Goal: Task Accomplishment & Management: Manage account settings

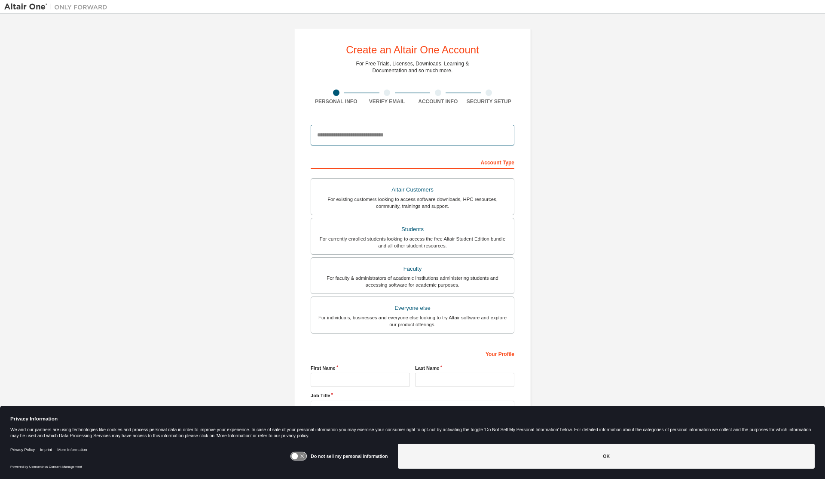
click at [373, 139] on input "email" at bounding box center [413, 135] width 204 height 21
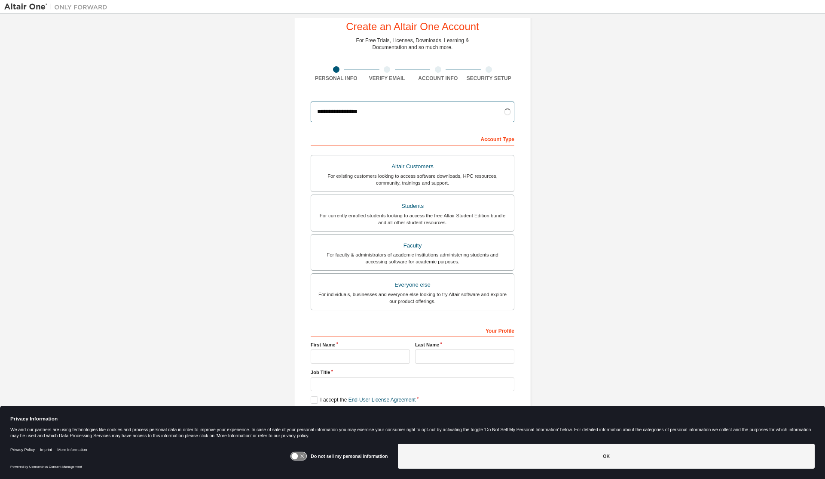
scroll to position [24, 0]
type input "**********"
click at [428, 202] on div "Students" at bounding box center [412, 205] width 193 height 12
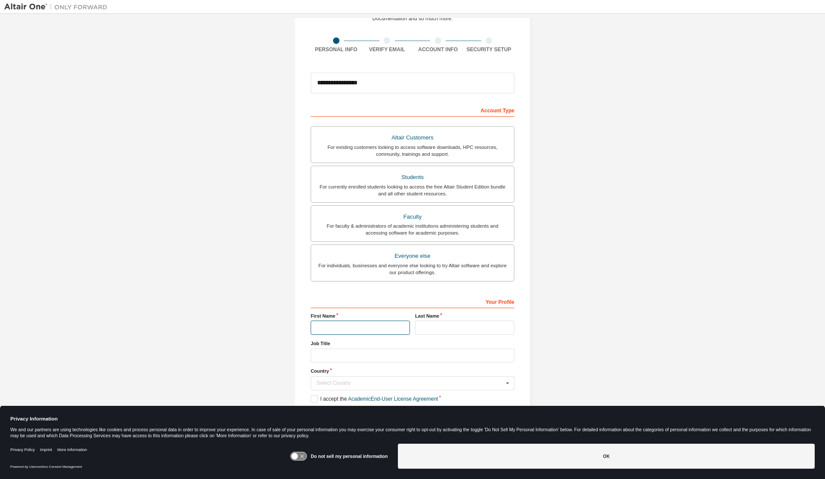
click at [350, 324] on input "text" at bounding box center [360, 327] width 99 height 14
type input "******"
click at [426, 332] on input "text" at bounding box center [464, 327] width 99 height 14
type input "******"
click at [388, 357] on input "text" at bounding box center [413, 355] width 204 height 14
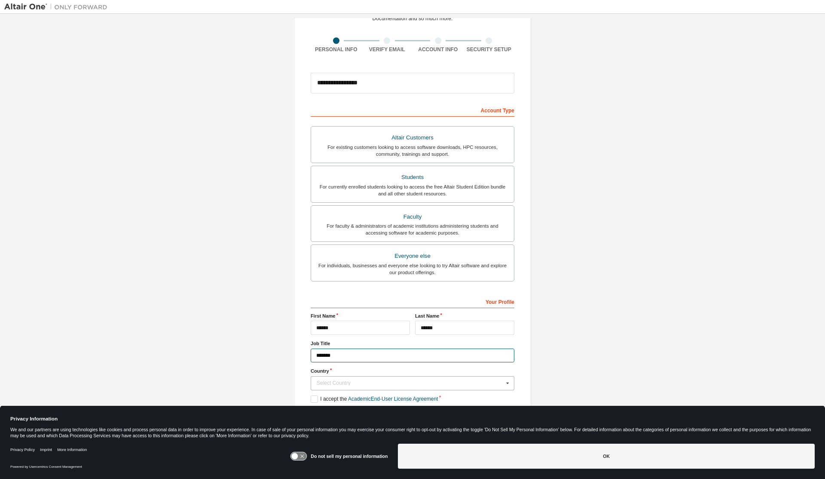
type input "*******"
click at [457, 385] on div "Select Country" at bounding box center [410, 382] width 187 height 5
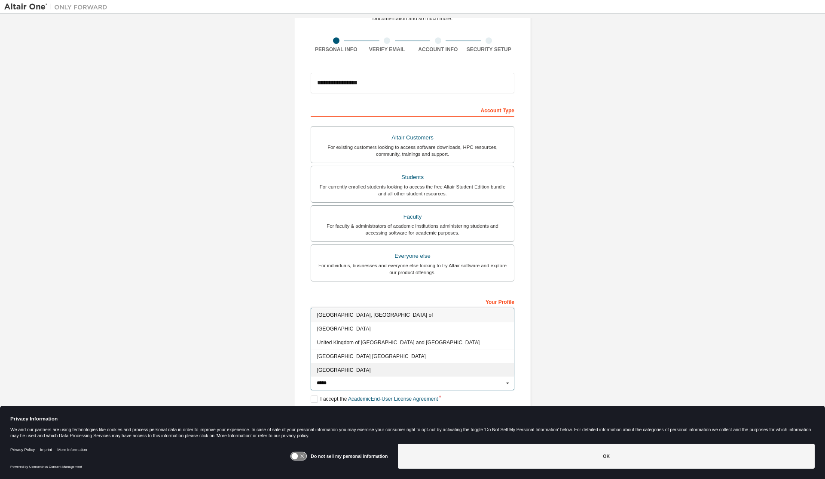
type input "*****"
click at [411, 367] on span "United States of America" at bounding box center [412, 369] width 191 height 5
type input "***"
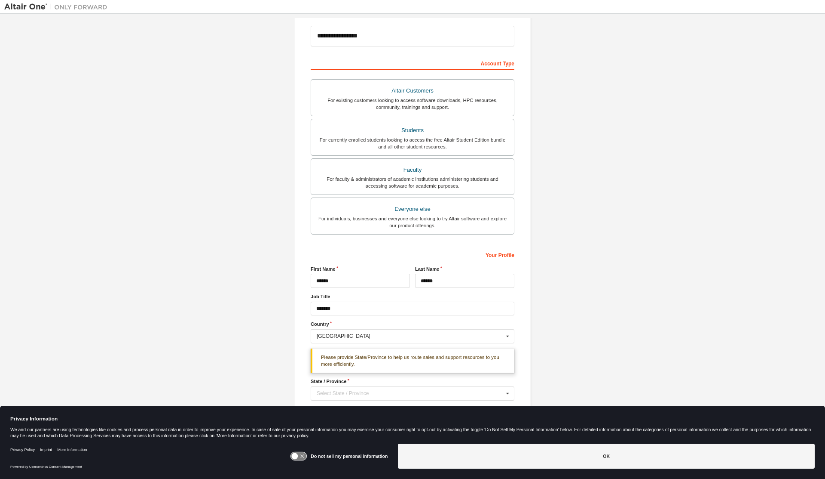
scroll to position [109, 0]
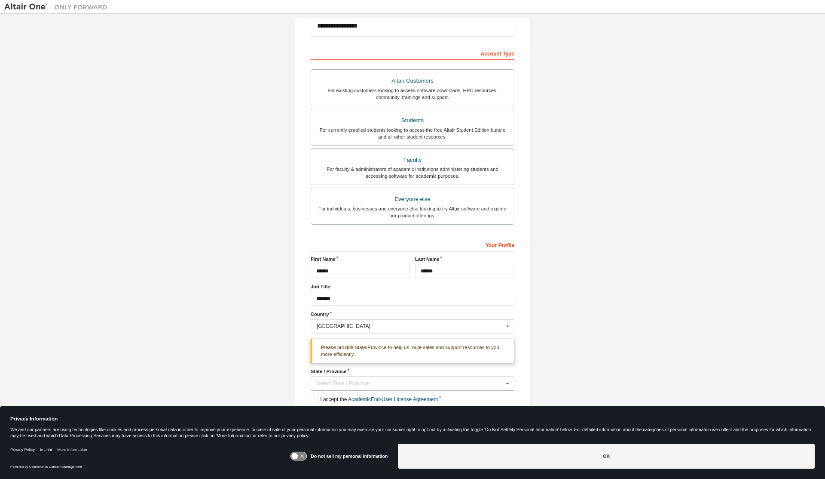
click at [349, 380] on div "Select State / Province" at bounding box center [410, 382] width 187 height 5
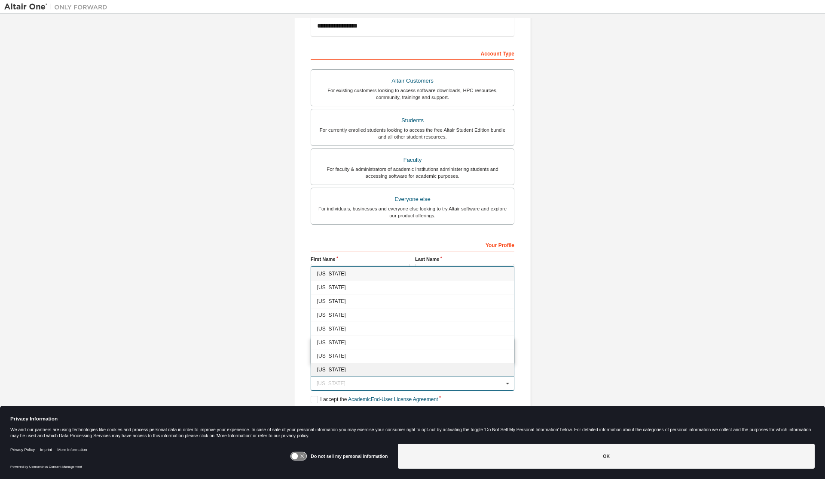
click at [347, 370] on span "Delaware" at bounding box center [412, 369] width 191 height 5
type input "**"
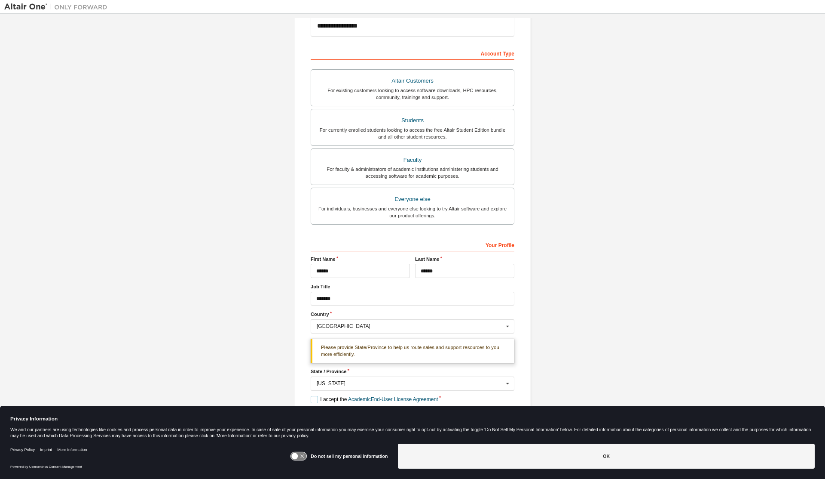
click at [312, 396] on label "I accept the Academic End-User License Agreement" at bounding box center [374, 399] width 127 height 7
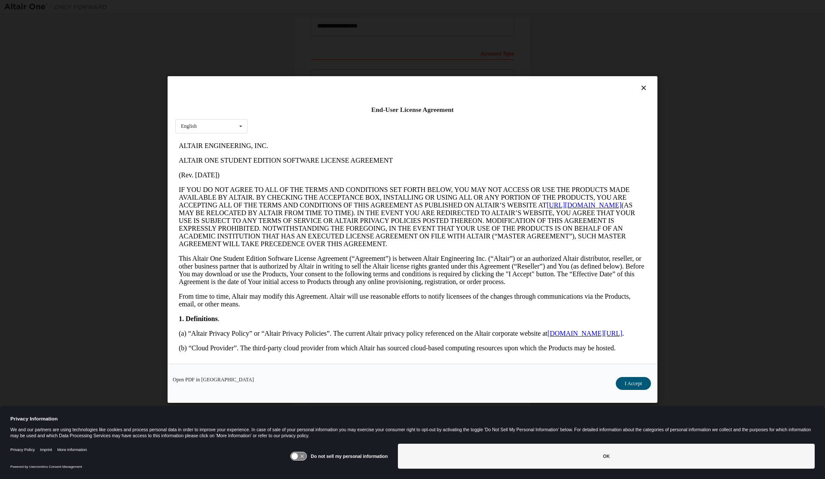
scroll to position [0, 0]
click at [628, 383] on button "I Accept" at bounding box center [633, 383] width 35 height 13
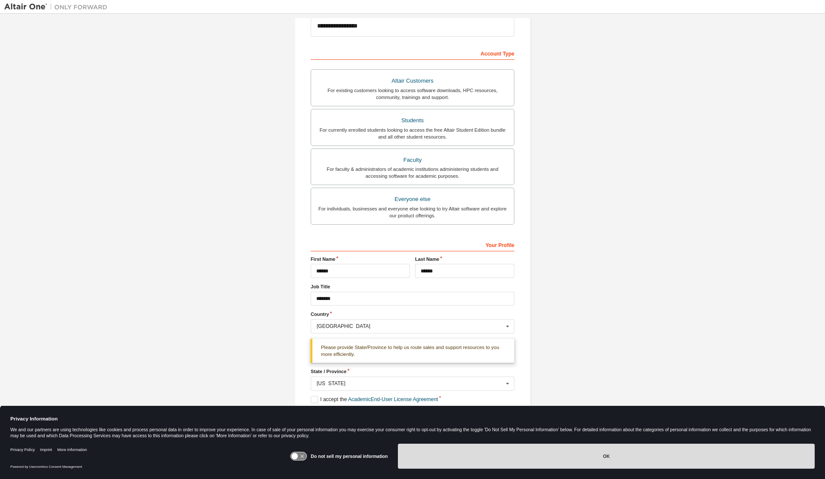
click at [535, 457] on button "OK" at bounding box center [606, 455] width 417 height 25
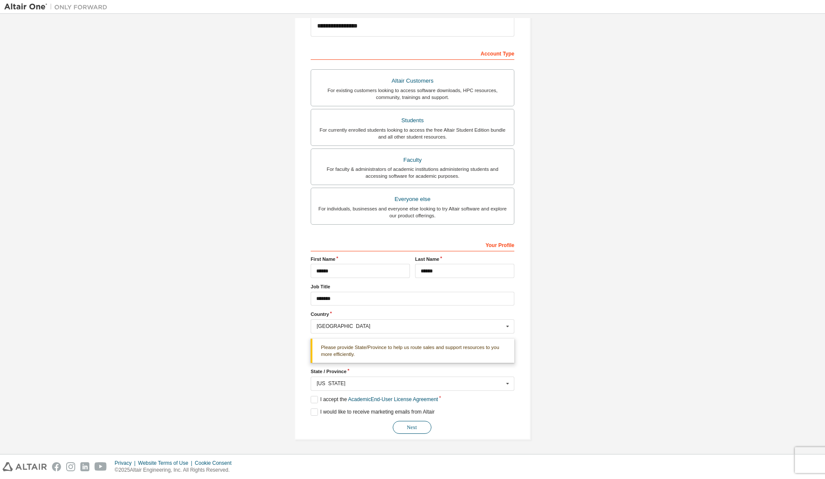
click at [424, 426] on button "Next" at bounding box center [412, 426] width 39 height 13
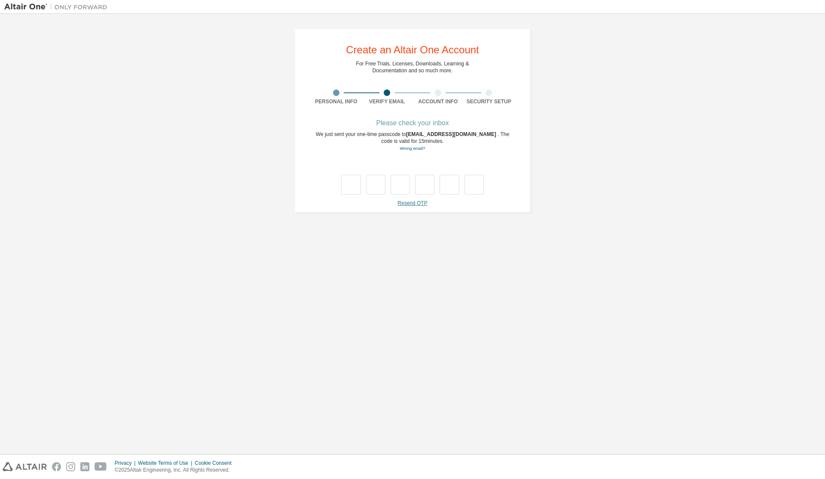
type input "*"
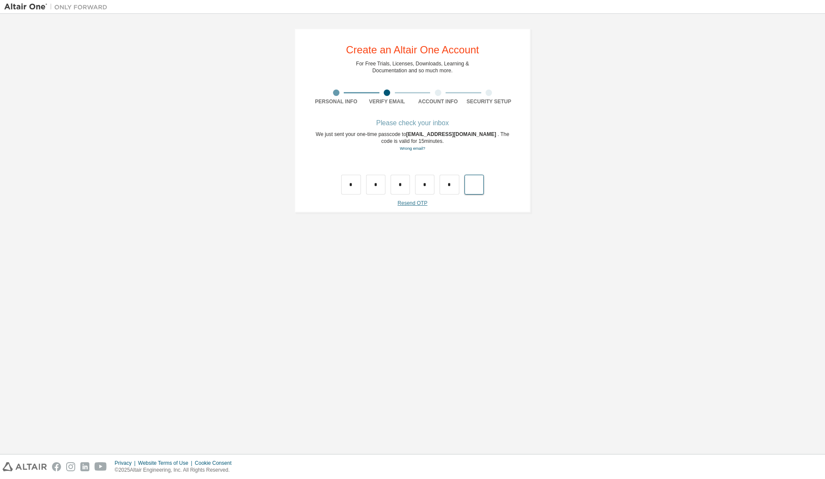
type input "*"
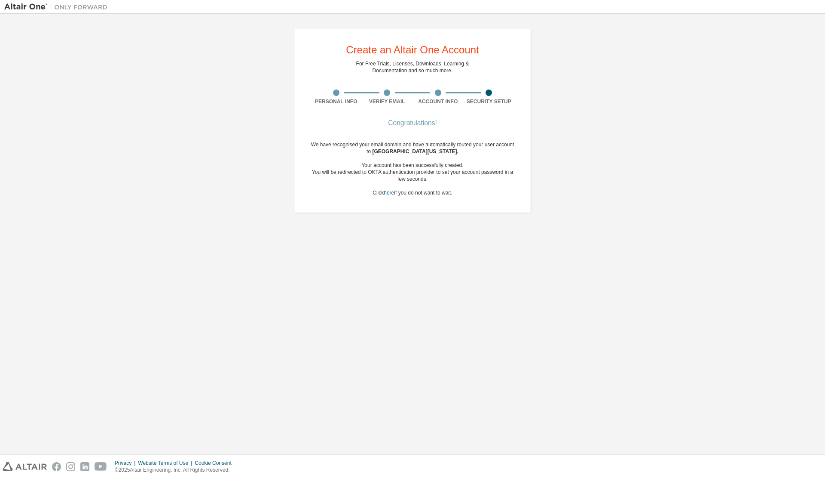
click at [451, 141] on div "Congratulations! We have recognised your email domain and have automatically ro…" at bounding box center [413, 163] width 204 height 86
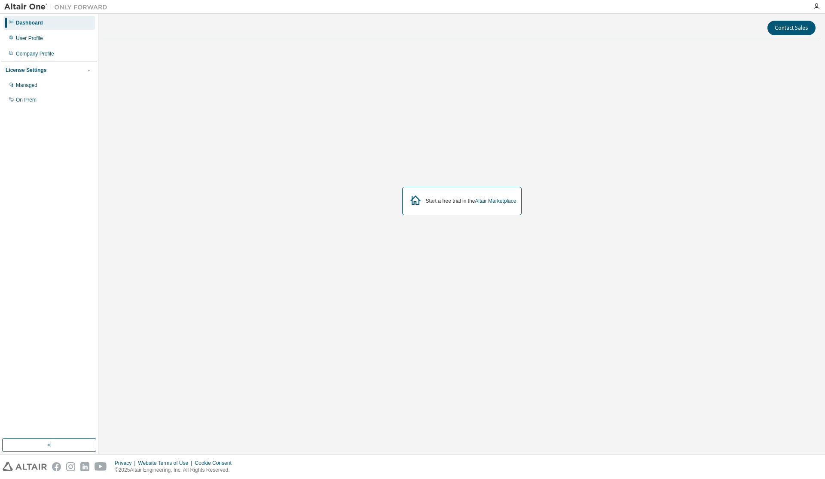
click at [25, 9] on img at bounding box center [57, 7] width 107 height 9
click at [55, 84] on div "Managed" at bounding box center [49, 85] width 92 height 14
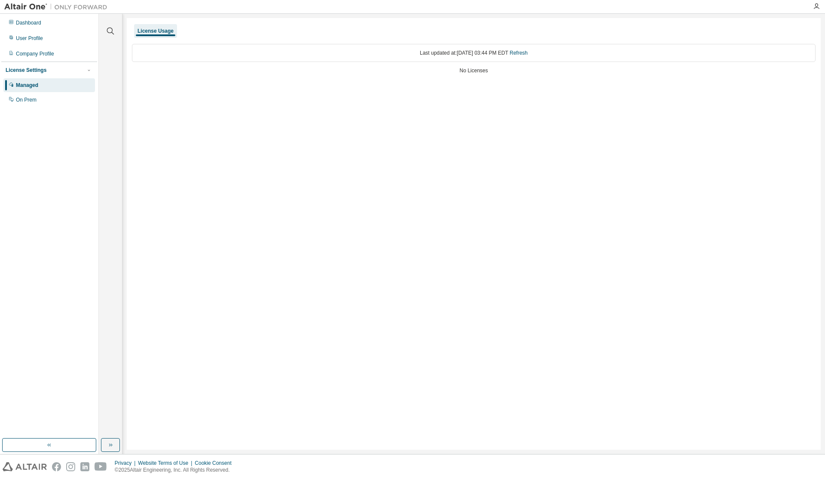
click at [241, 52] on div "Last updated at: [DATE] 03:44 PM EDT Refresh" at bounding box center [474, 53] width 684 height 18
click at [42, 95] on div "On Prem" at bounding box center [49, 100] width 92 height 14
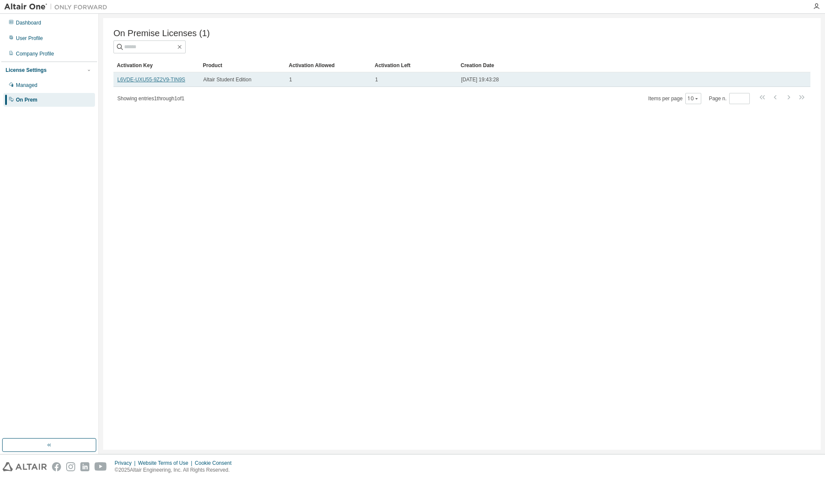
click at [142, 81] on link "L6VDE-UXU55-9Z2V9-TIN9S" at bounding box center [151, 80] width 68 height 6
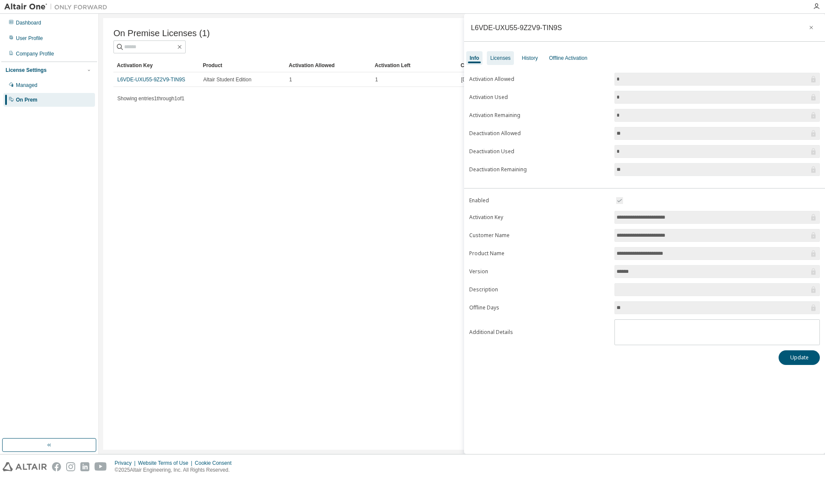
click at [505, 61] on div "Licenses" at bounding box center [501, 58] width 20 height 7
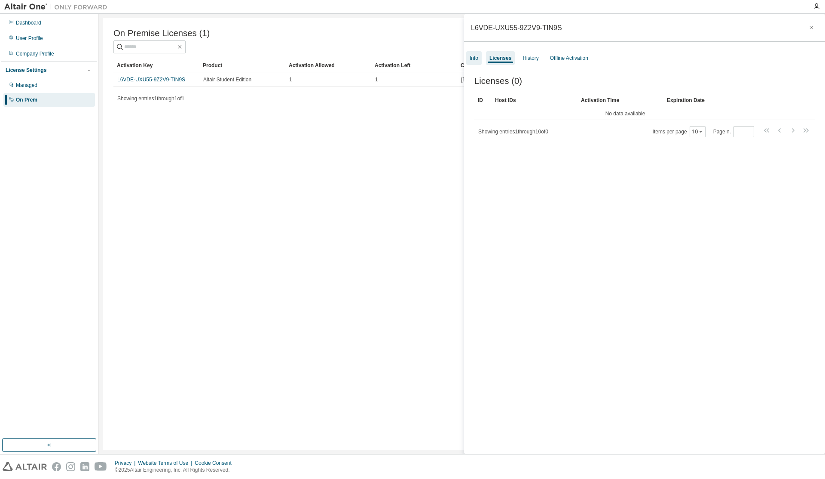
click at [476, 58] on div "Info" at bounding box center [474, 58] width 9 height 7
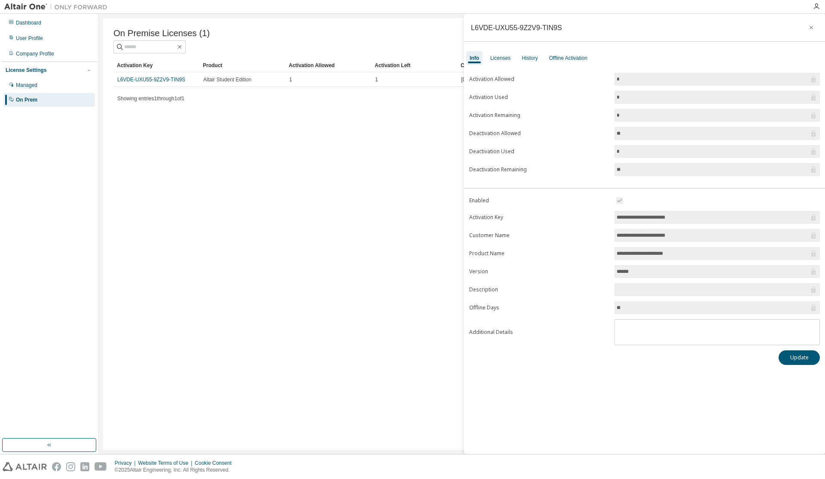
click at [386, 222] on div "On Premise Licenses (1) Clear Load Save Save As Field Operator Value Select fil…" at bounding box center [462, 233] width 718 height 431
click at [43, 89] on div "Managed" at bounding box center [49, 85] width 92 height 14
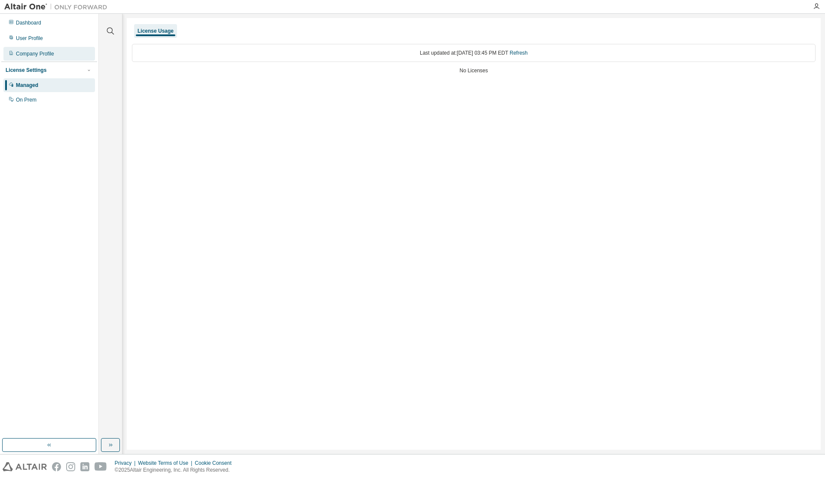
click at [43, 54] on div "Company Profile" at bounding box center [35, 53] width 38 height 7
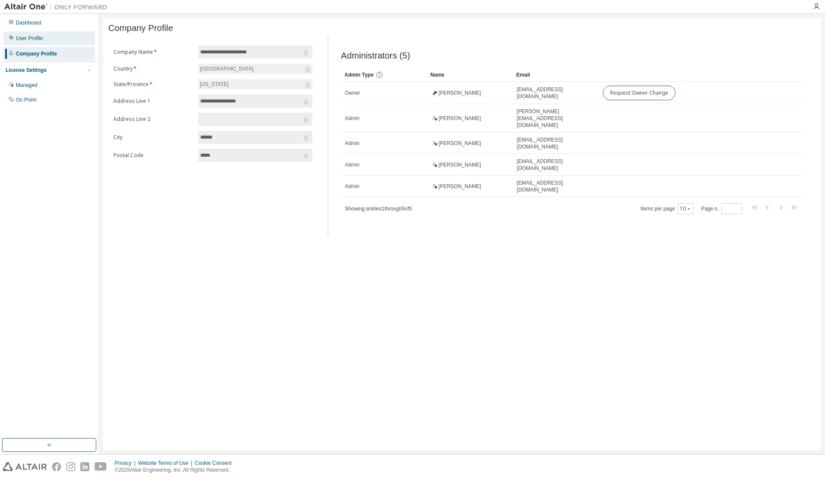
click at [41, 41] on div "User Profile" at bounding box center [29, 38] width 27 height 7
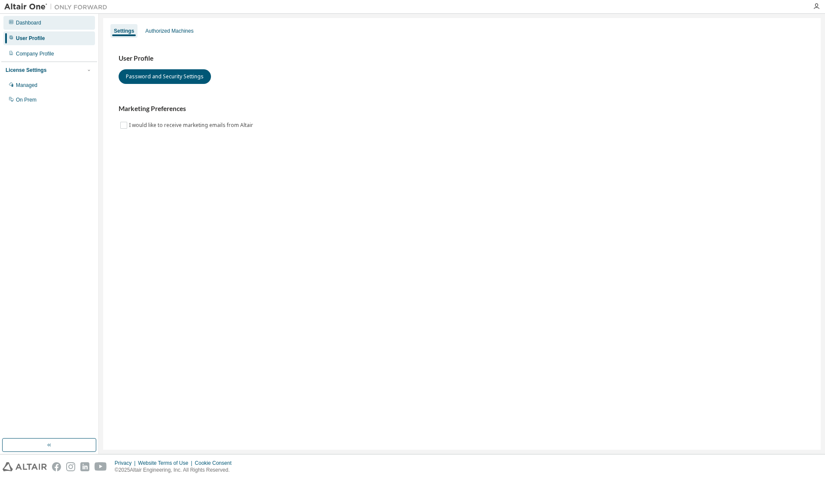
click at [42, 26] on div "Dashboard" at bounding box center [49, 23] width 92 height 14
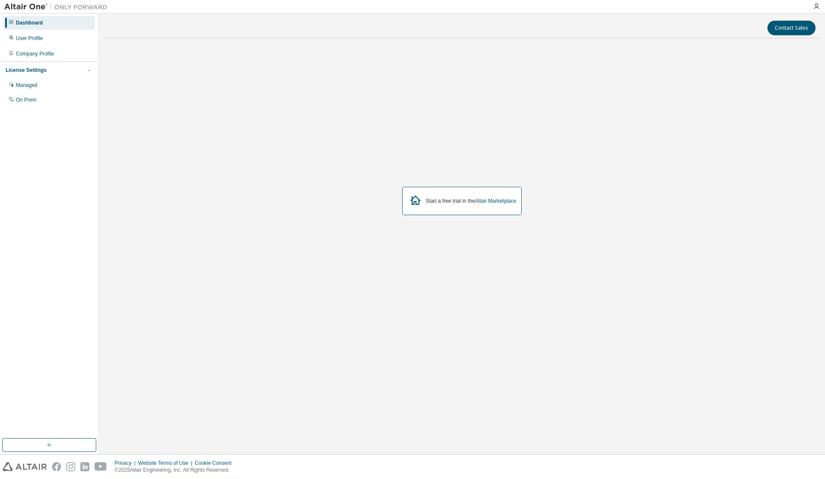
click at [454, 202] on div "Start a free trial in the Altair Marketplace" at bounding box center [471, 200] width 91 height 7
